Goal: Task Accomplishment & Management: Complete application form

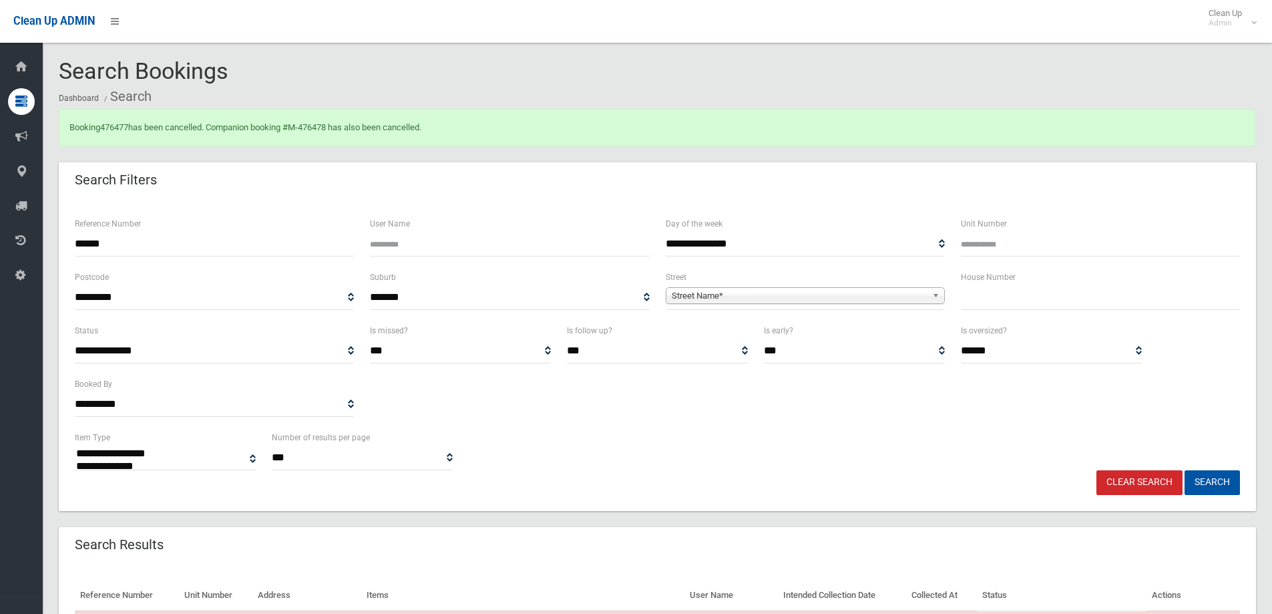
select select
click at [993, 298] on input "text" at bounding box center [1100, 297] width 279 height 25
type input "***"
click at [939, 294] on b at bounding box center [938, 295] width 12 height 15
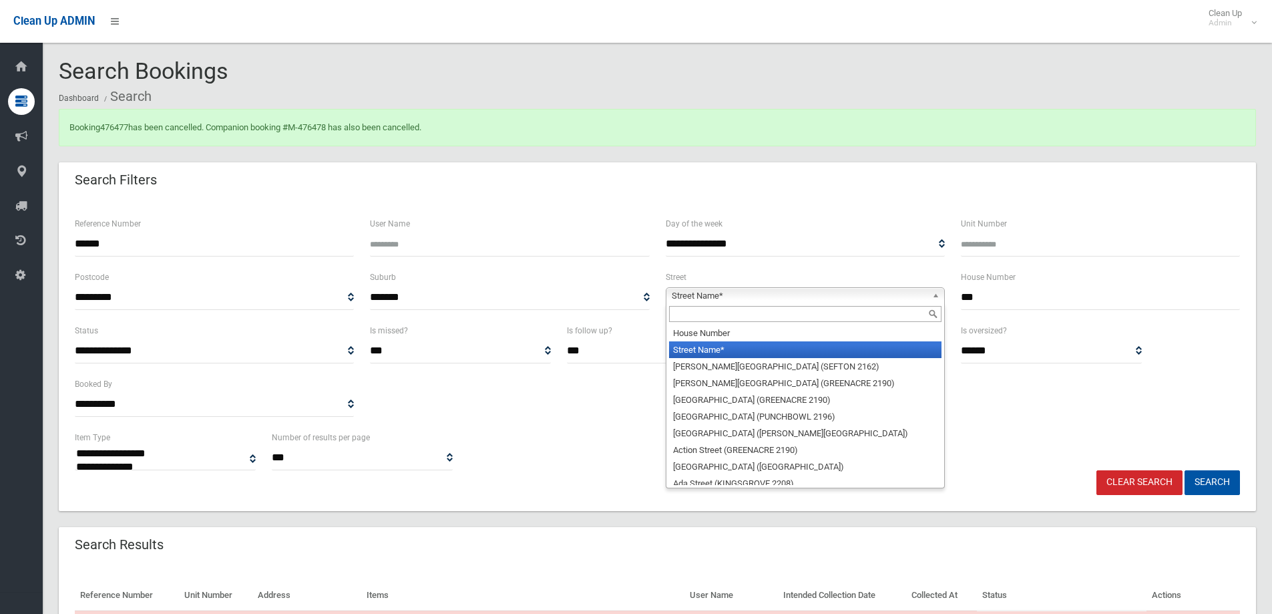
click at [785, 318] on input "text" at bounding box center [805, 314] width 272 height 16
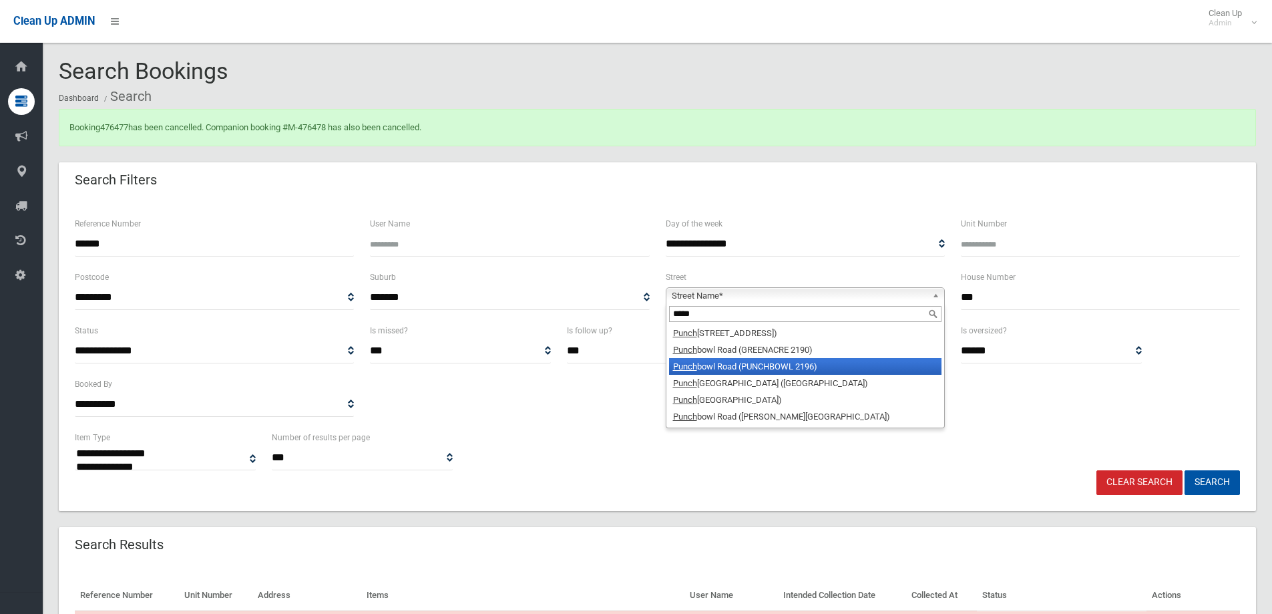
type input "*****"
click at [774, 359] on li "Punch bowl Road (PUNCHBOWL 2196)" at bounding box center [805, 366] width 272 height 17
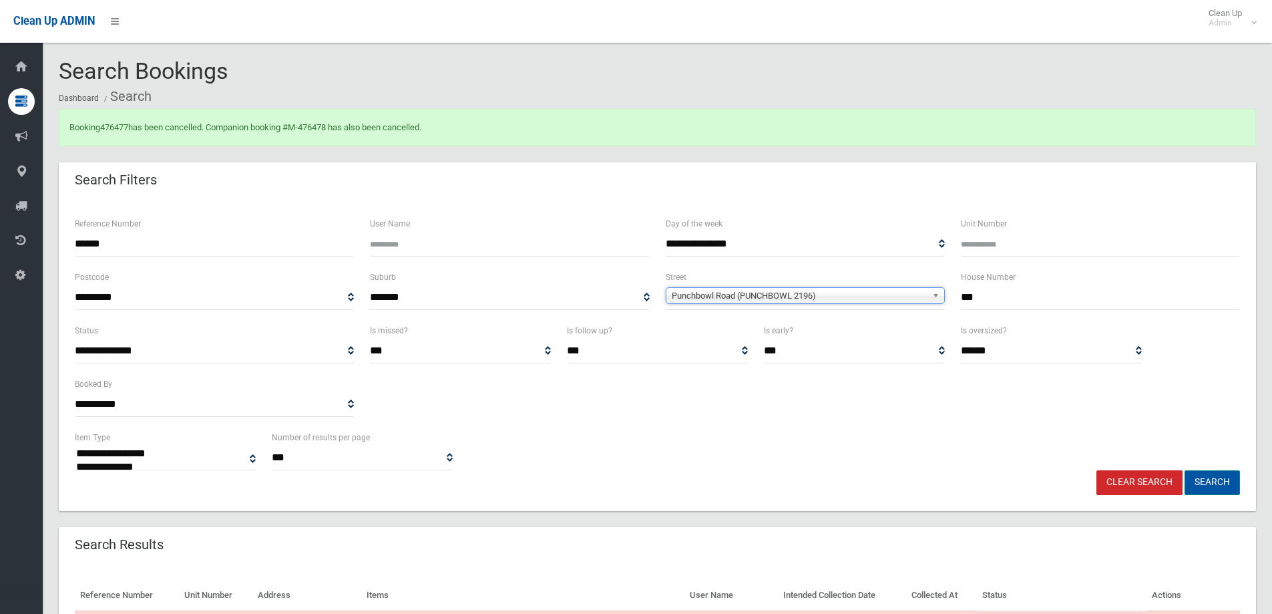
click at [1206, 481] on button "Search" at bounding box center [1211, 482] width 55 height 25
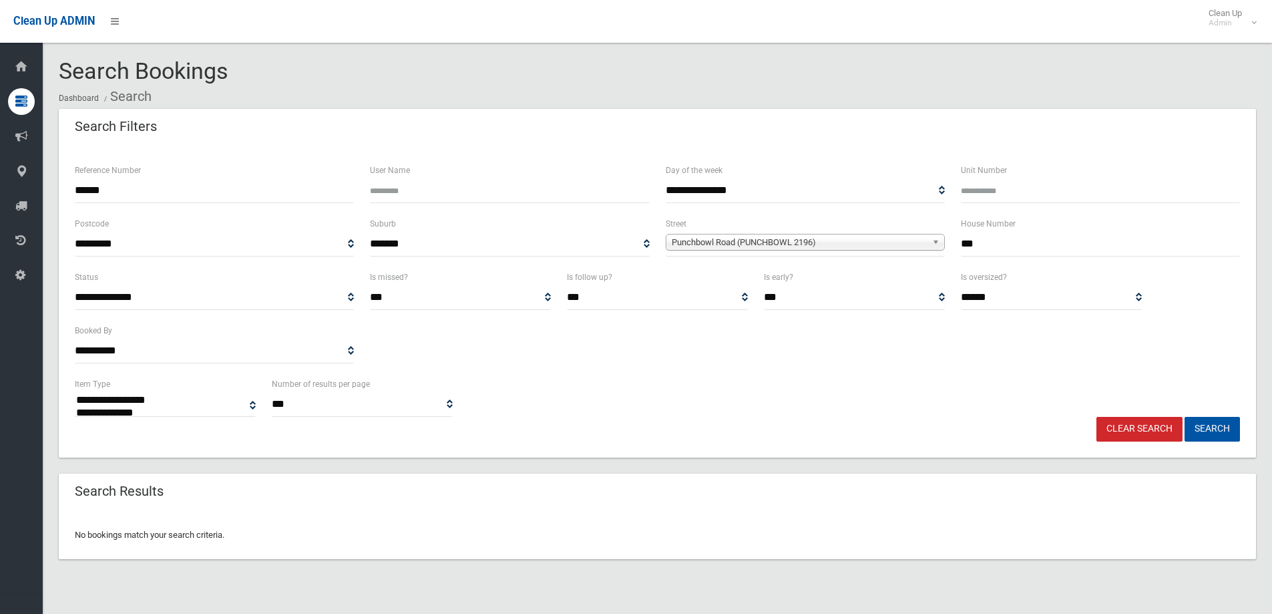
select select
click at [166, 196] on input "******" at bounding box center [214, 190] width 279 height 25
type input "*"
click at [1216, 432] on button "Search" at bounding box center [1211, 429] width 55 height 25
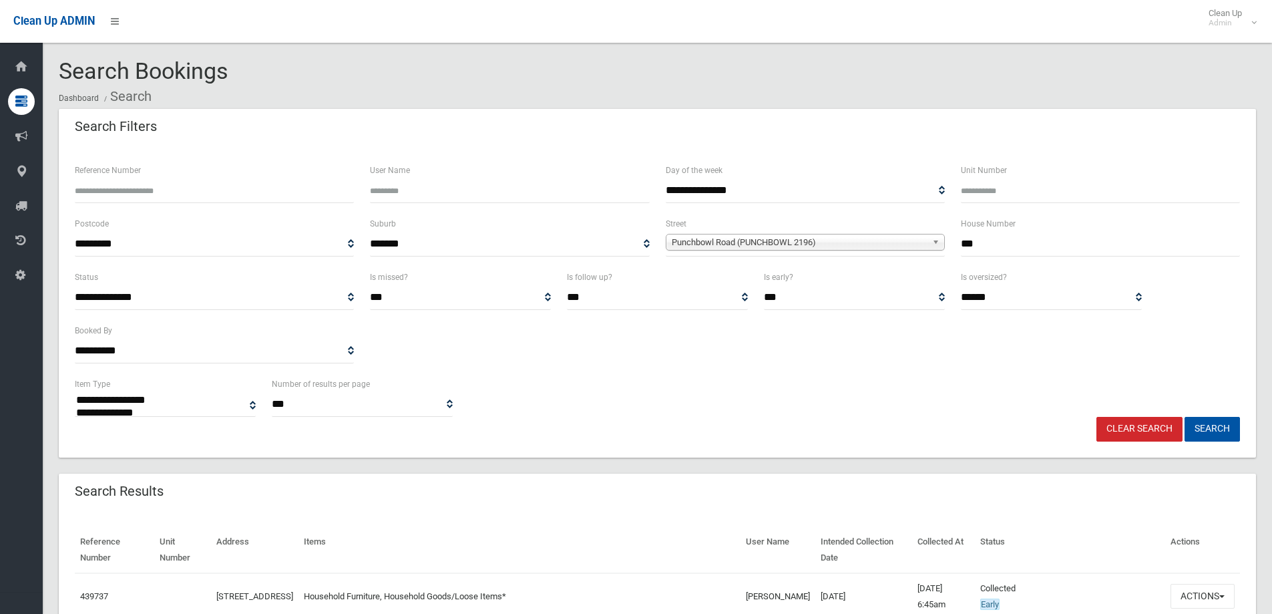
select select
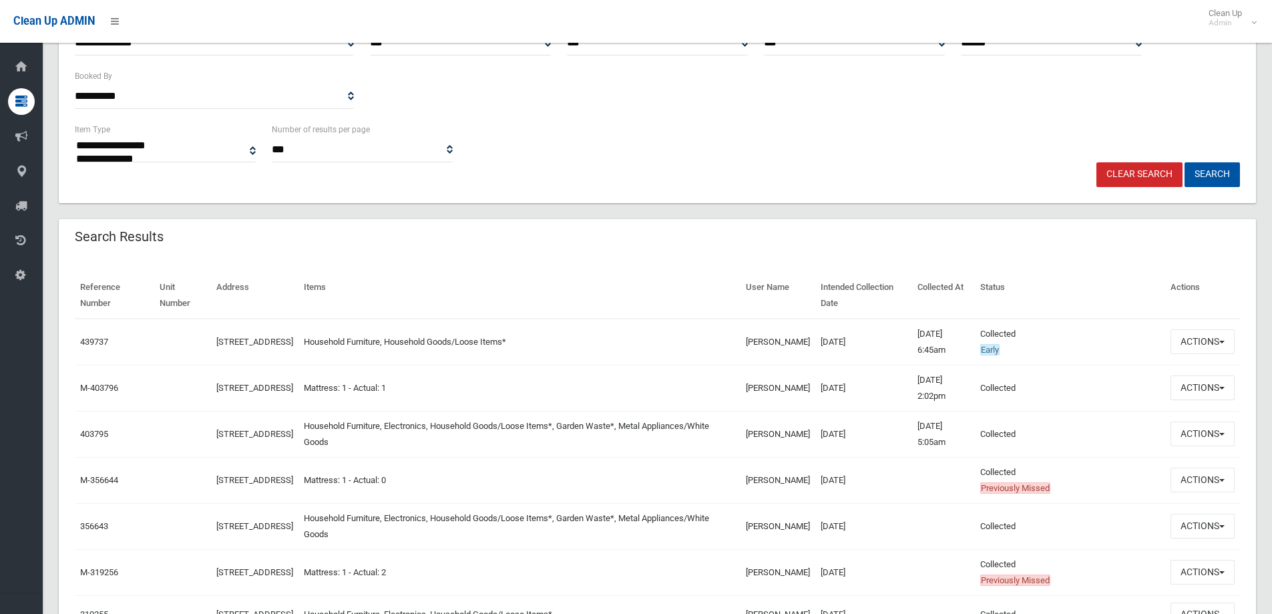
scroll to position [262, 0]
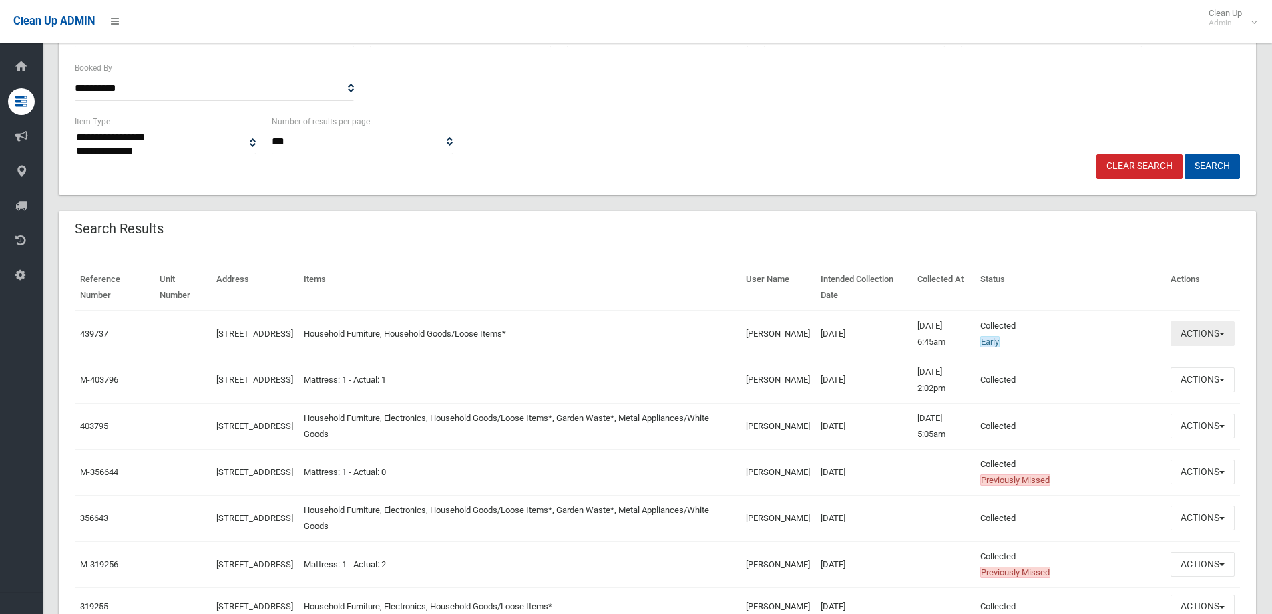
click at [1221, 332] on button "Actions" at bounding box center [1202, 333] width 64 height 25
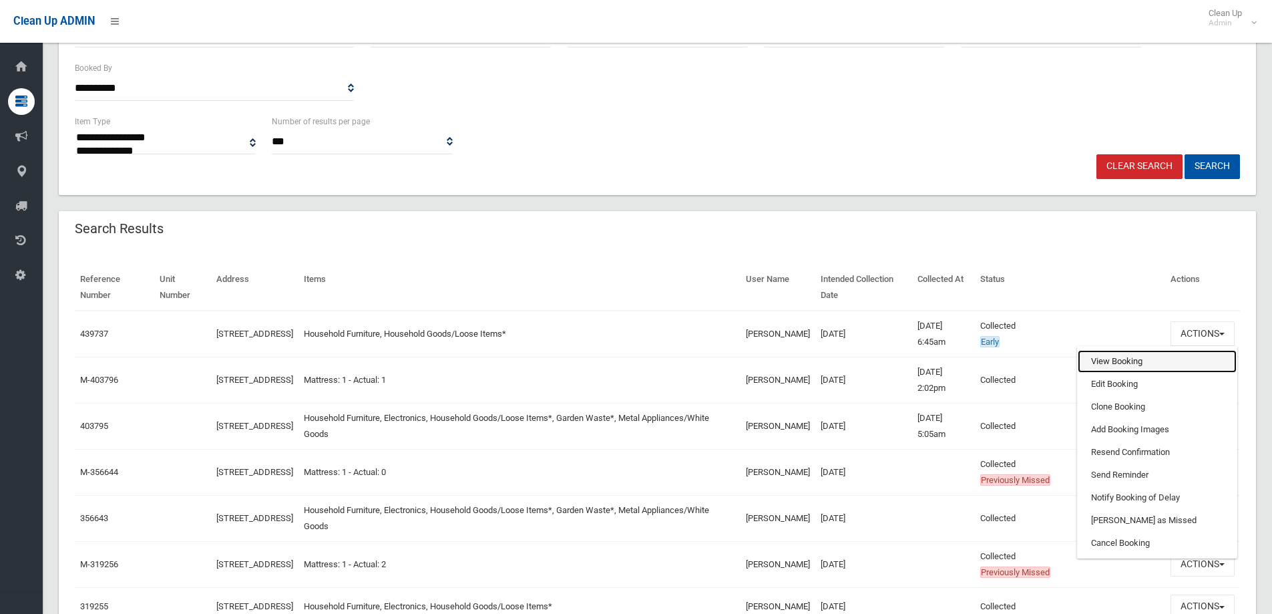
click at [1143, 363] on link "View Booking" at bounding box center [1157, 361] width 159 height 23
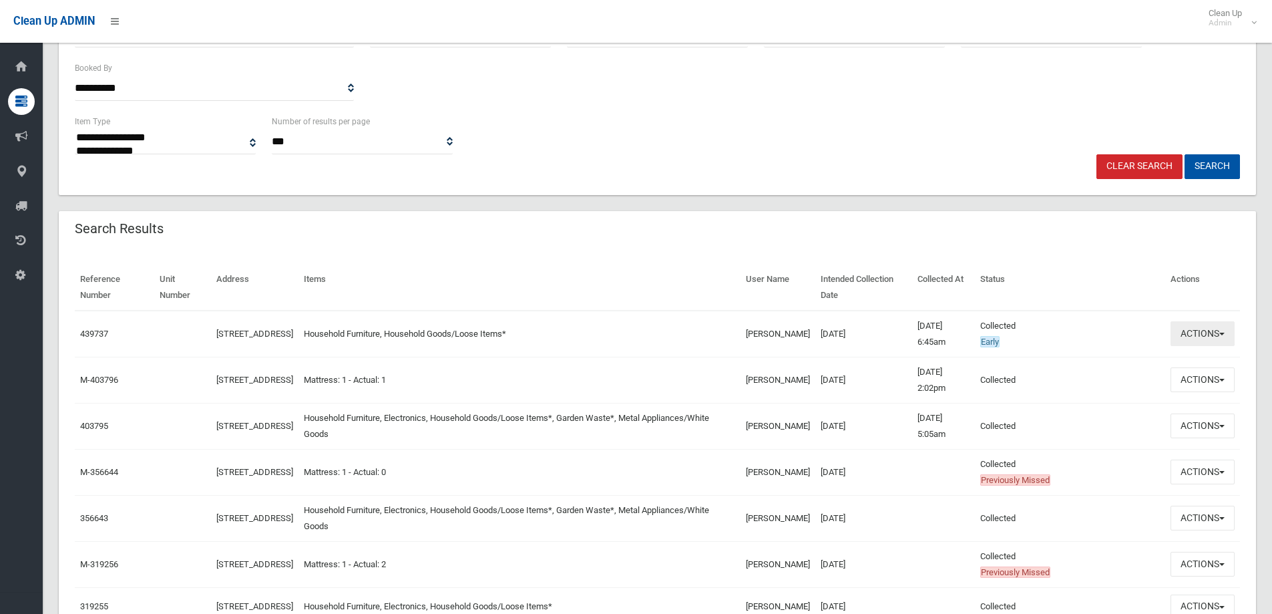
click at [1220, 326] on button "Actions" at bounding box center [1202, 333] width 64 height 25
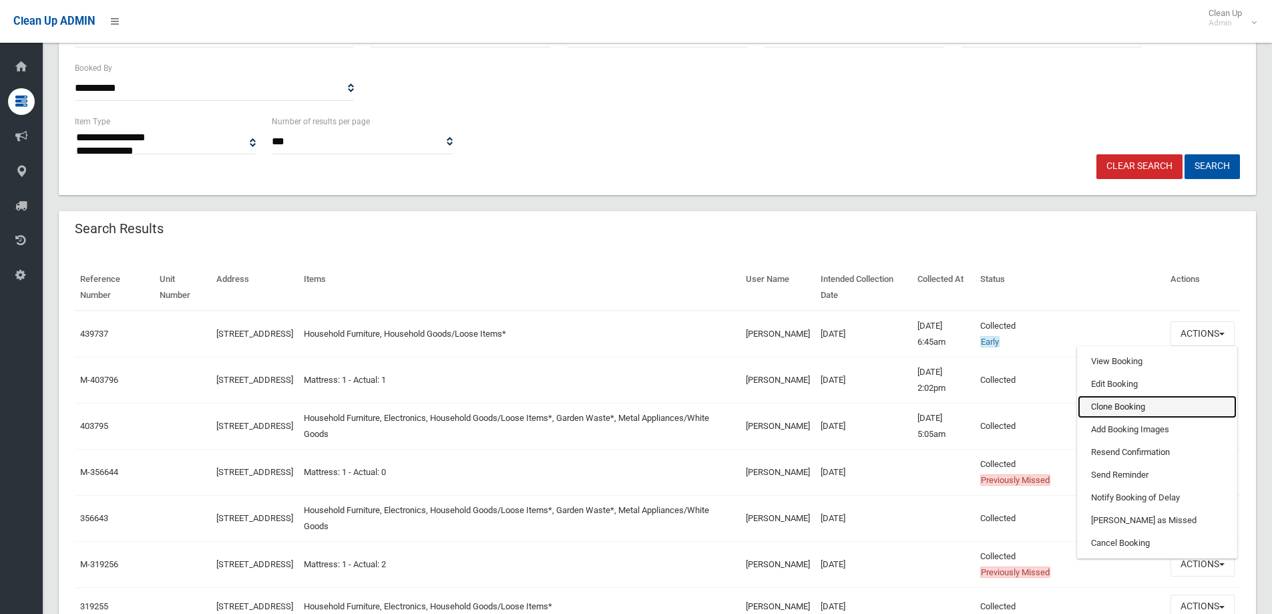
click at [1112, 407] on link "Clone Booking" at bounding box center [1157, 406] width 159 height 23
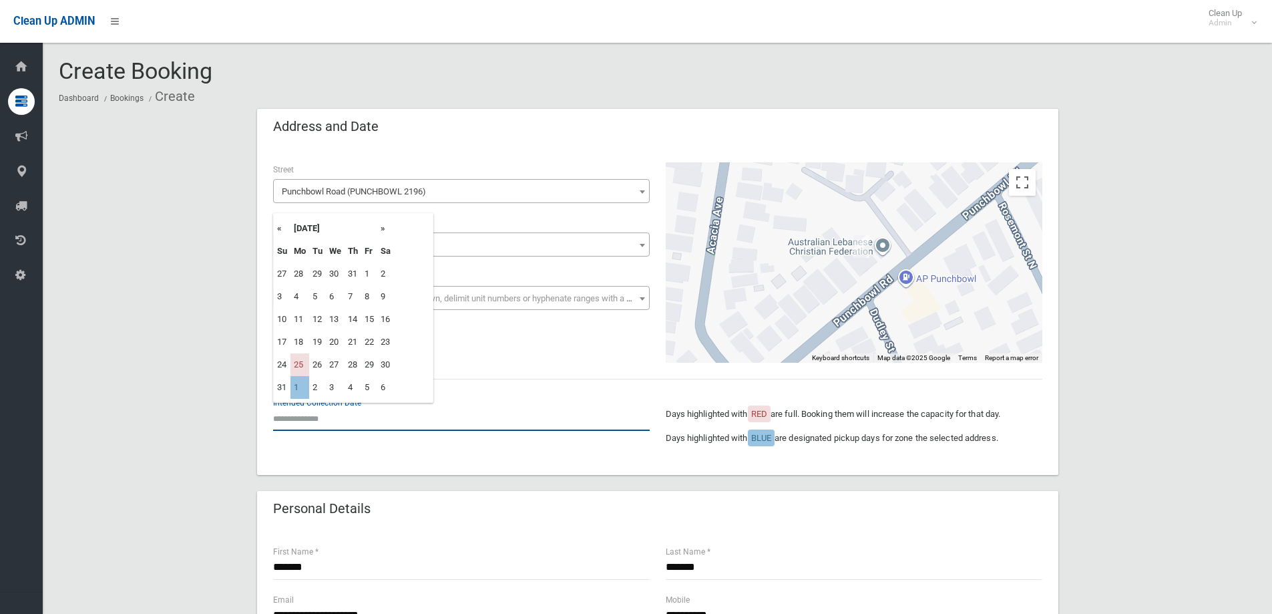
click at [327, 419] on input "text" at bounding box center [461, 418] width 377 height 25
click at [295, 385] on td "1" at bounding box center [299, 387] width 19 height 23
type input "**********"
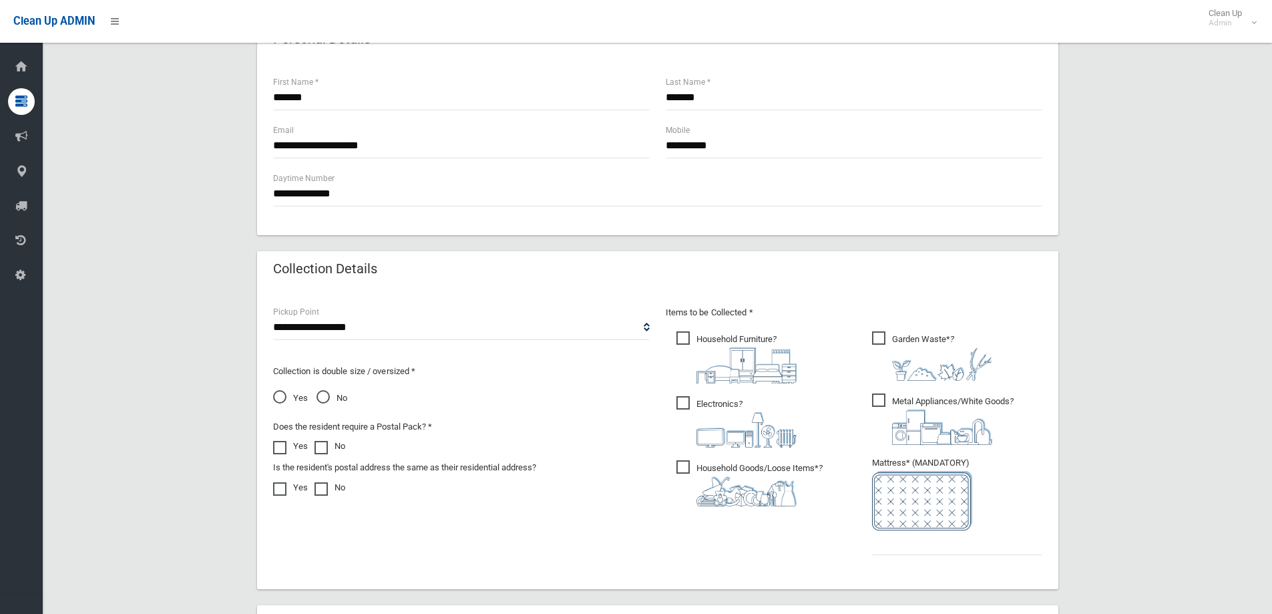
scroll to position [534, 0]
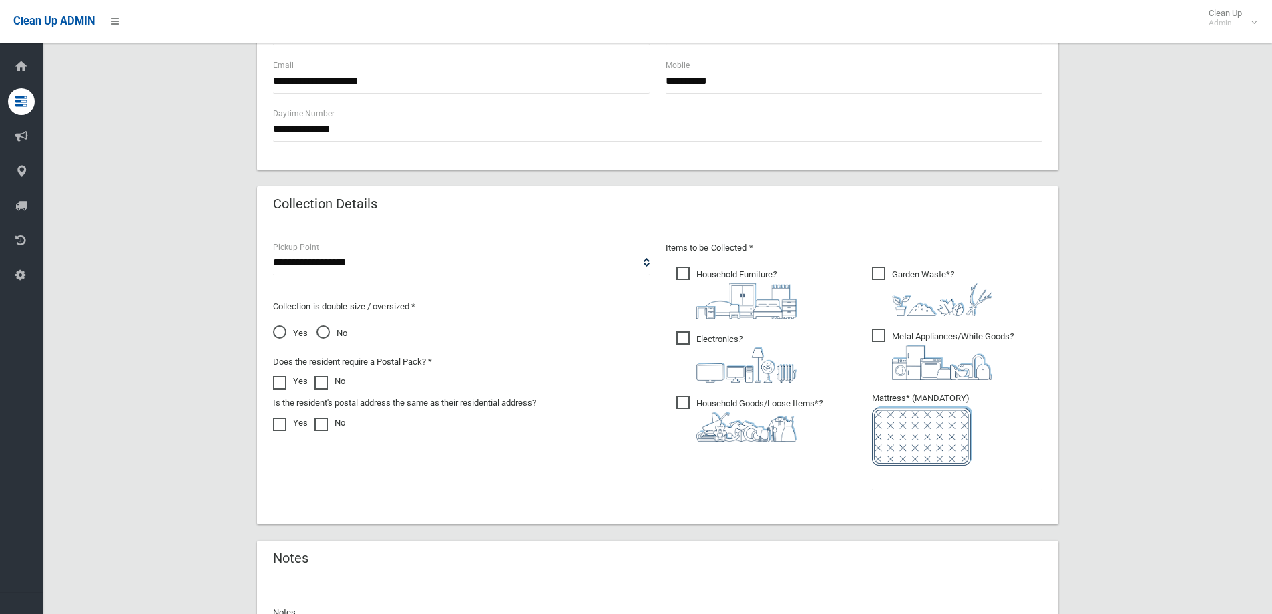
click at [681, 339] on span "Electronics ?" at bounding box center [736, 356] width 120 height 51
click at [882, 338] on span "Metal Appliances/White Goods ?" at bounding box center [943, 353] width 142 height 51
drag, startPoint x: 877, startPoint y: 275, endPoint x: 875, endPoint y: 345, distance: 70.2
click at [877, 277] on span "Garden Waste* ?" at bounding box center [932, 290] width 120 height 49
click at [913, 485] on input "text" at bounding box center [957, 477] width 170 height 25
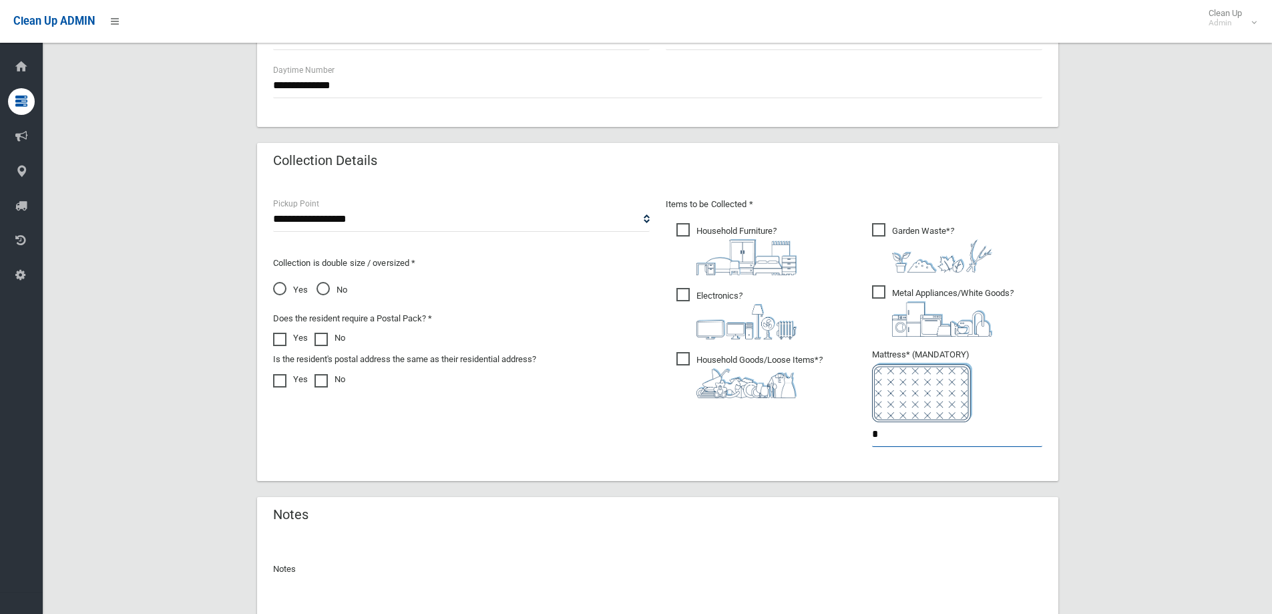
scroll to position [701, 0]
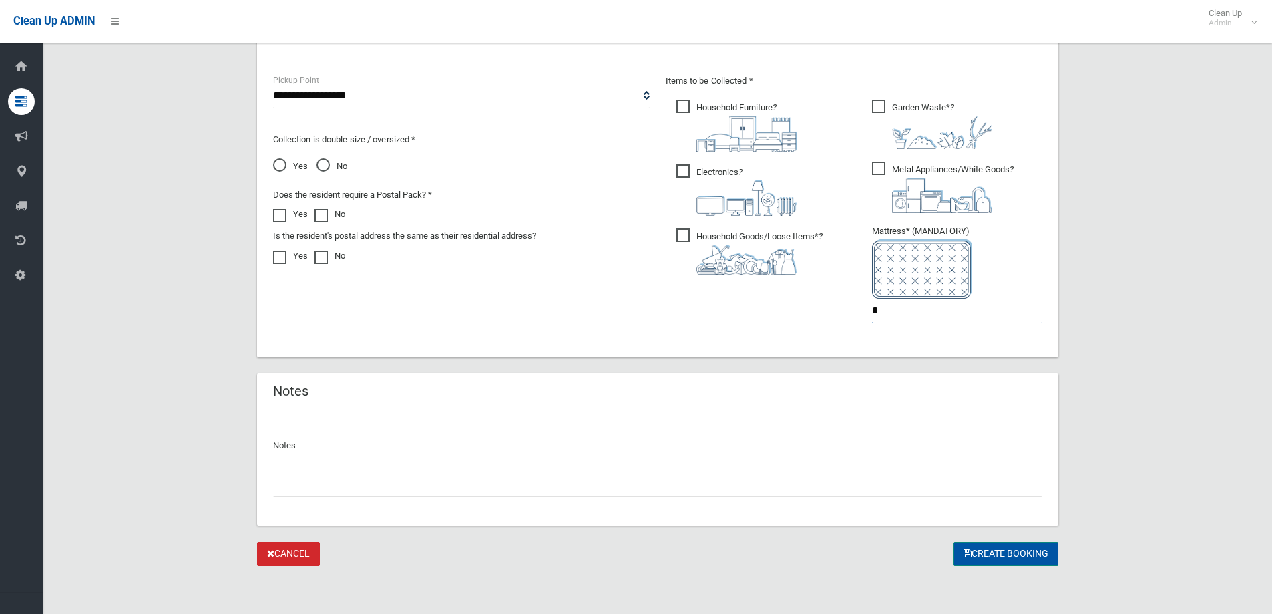
type input "*"
click at [1001, 545] on button "Create Booking" at bounding box center [1005, 553] width 105 height 25
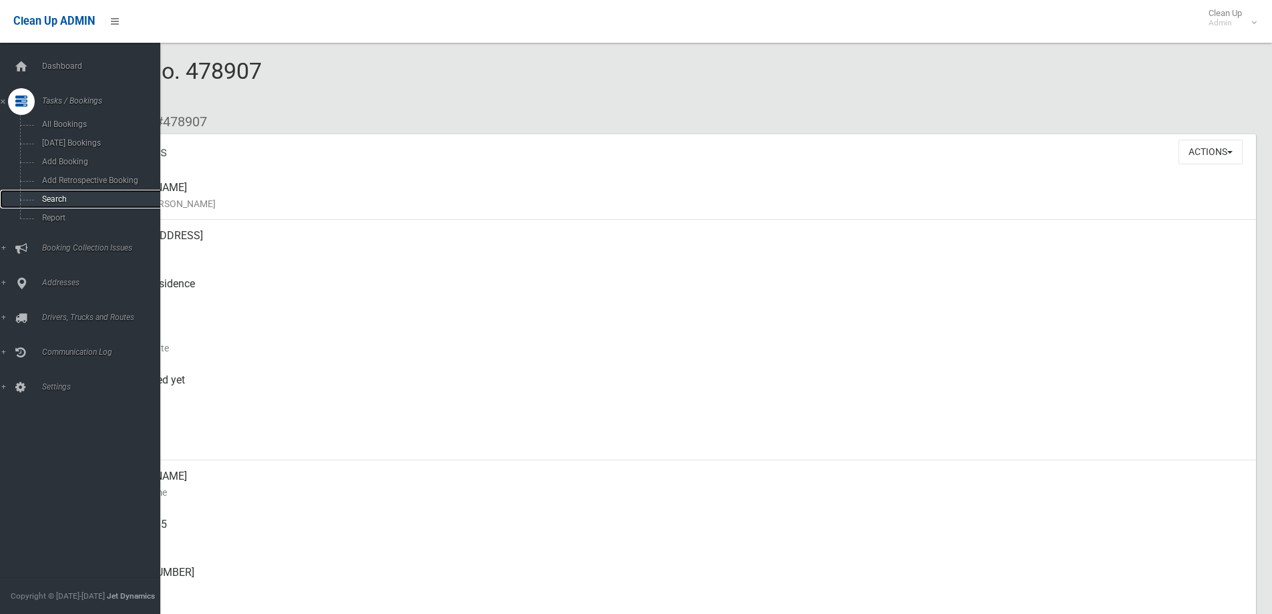
click at [54, 196] on span "Search" at bounding box center [98, 198] width 121 height 9
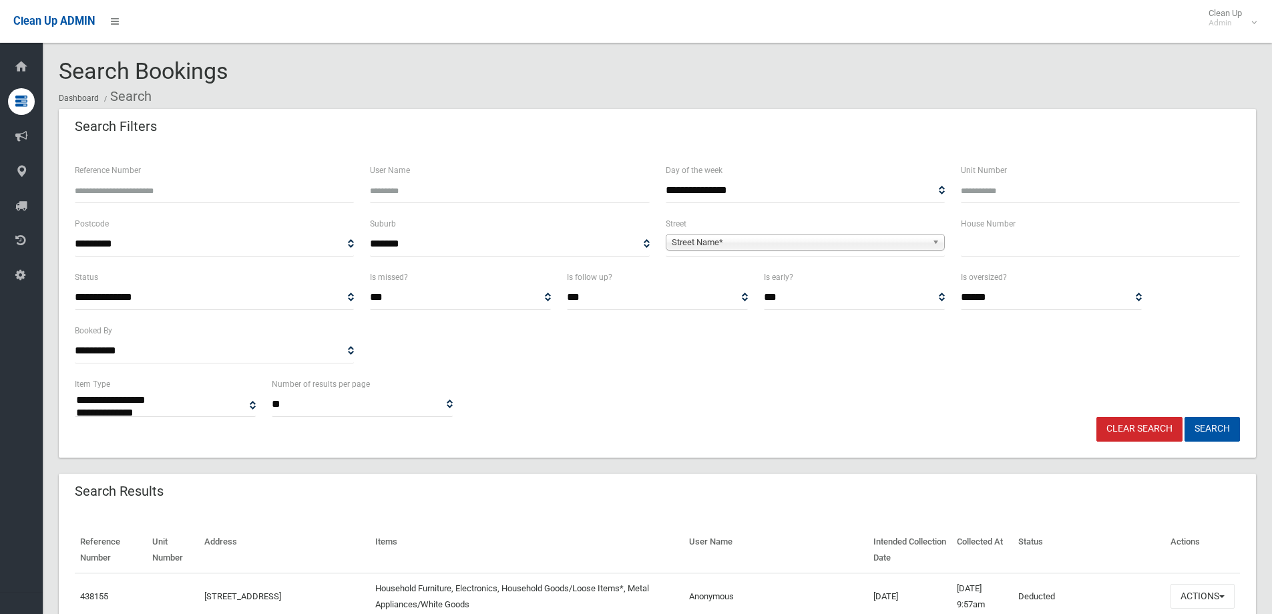
select select
